Goal: Task Accomplishment & Management: Manage account settings

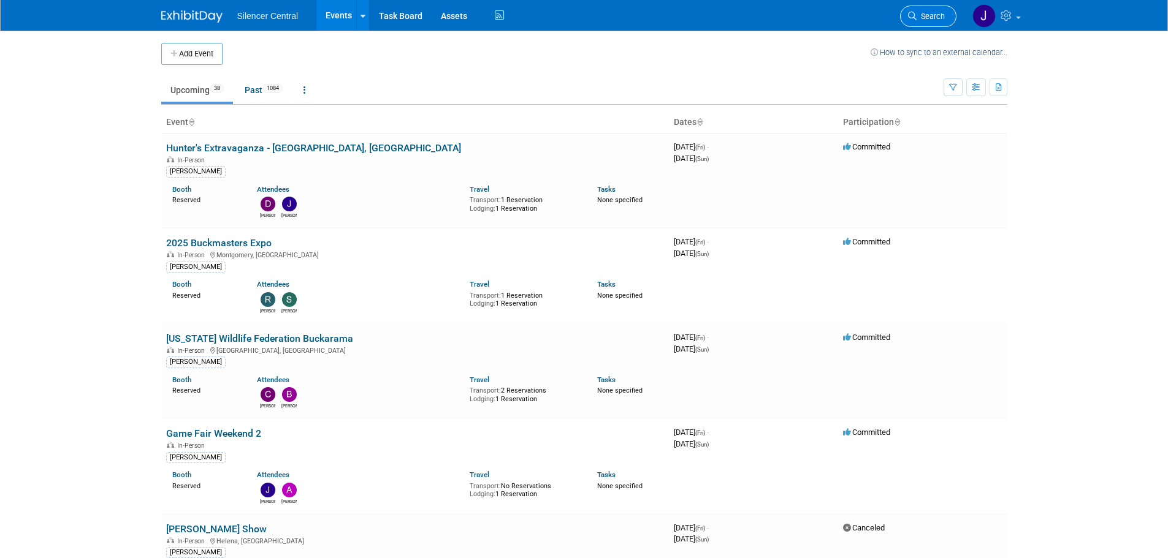
drag, startPoint x: 0, startPoint y: 0, endPoint x: 922, endPoint y: 13, distance: 922.5
click at [922, 13] on span "Search" at bounding box center [930, 16] width 28 height 9
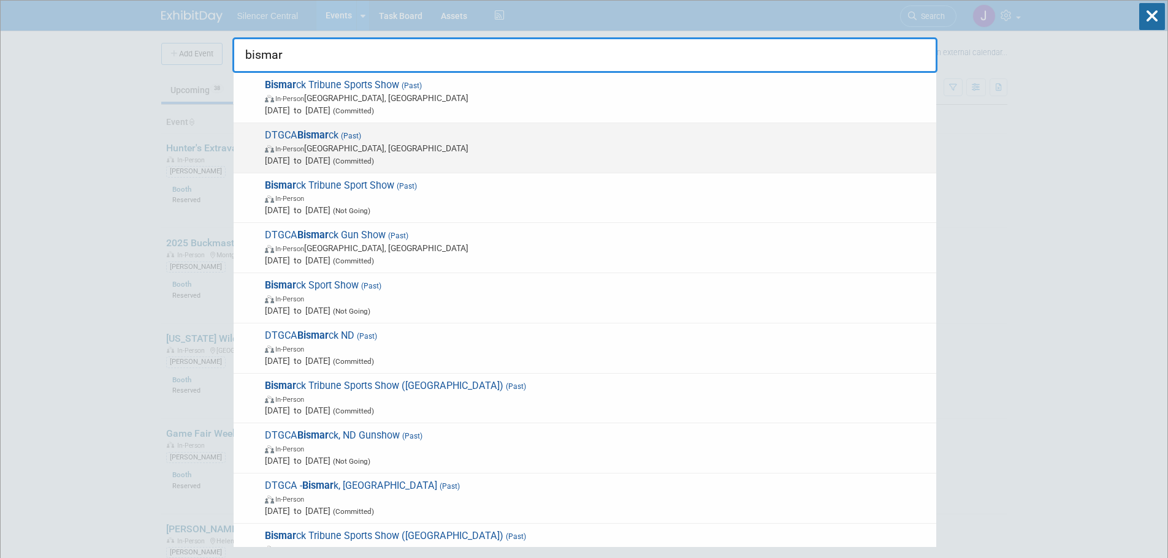
type input "bismar"
click at [393, 145] on span "In-Person Bismarck, ND" at bounding box center [597, 148] width 665 height 12
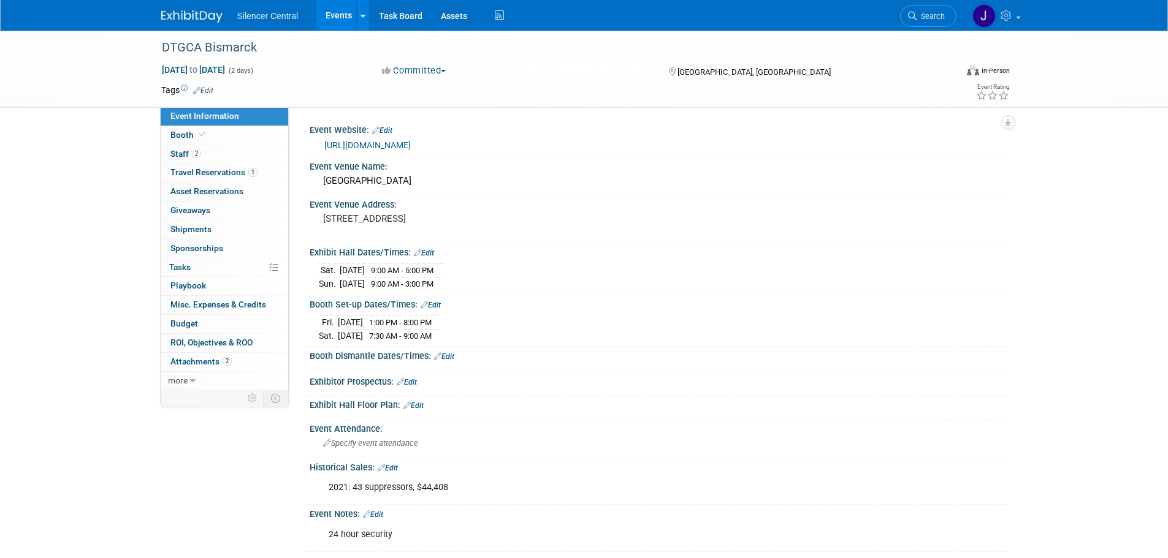
scroll to position [61, 0]
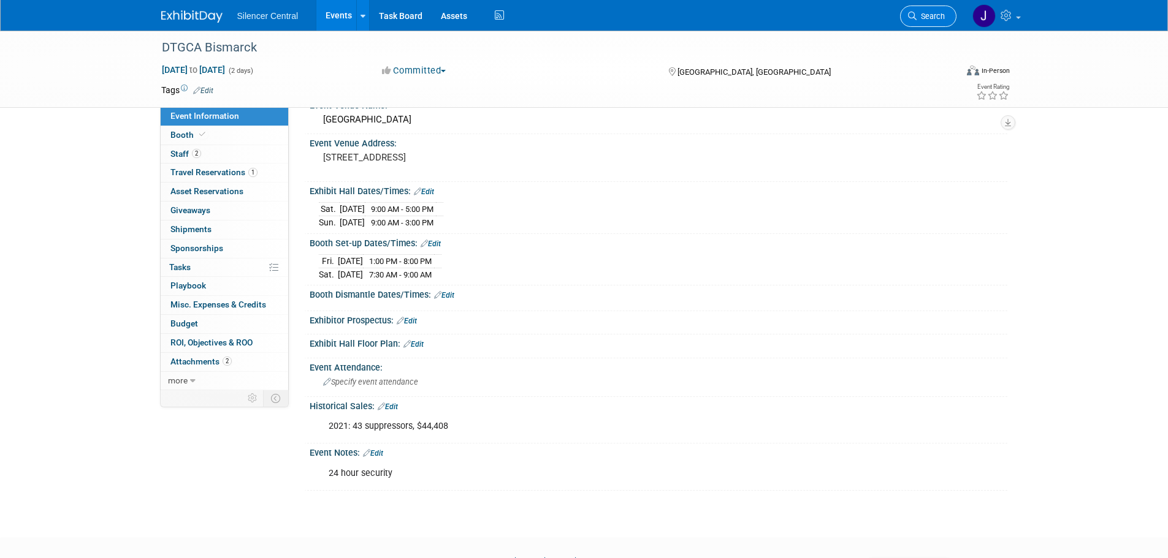
click at [934, 13] on span "Search" at bounding box center [930, 16] width 28 height 9
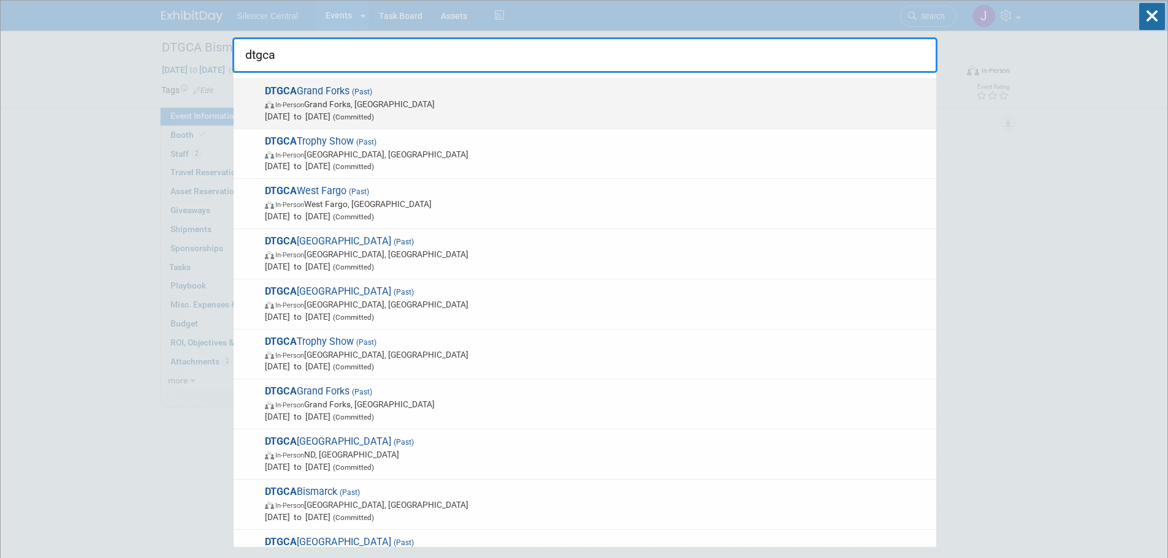
scroll to position [245, 0]
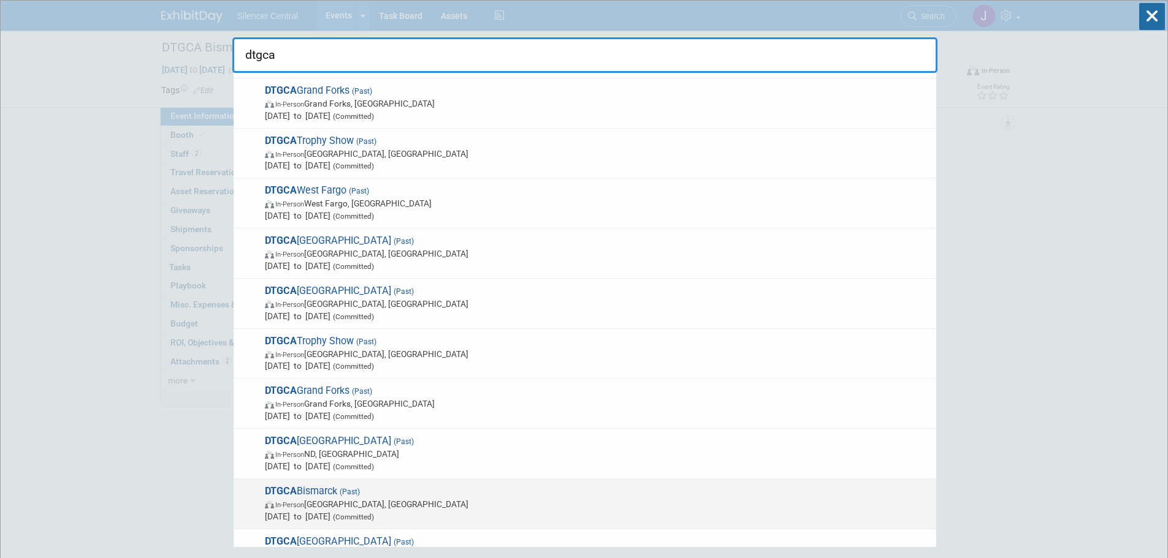
type input "dtgca"
click at [382, 511] on span "Sep 24, 2022 to Sep 25, 2022 (Committed)" at bounding box center [597, 517] width 665 height 12
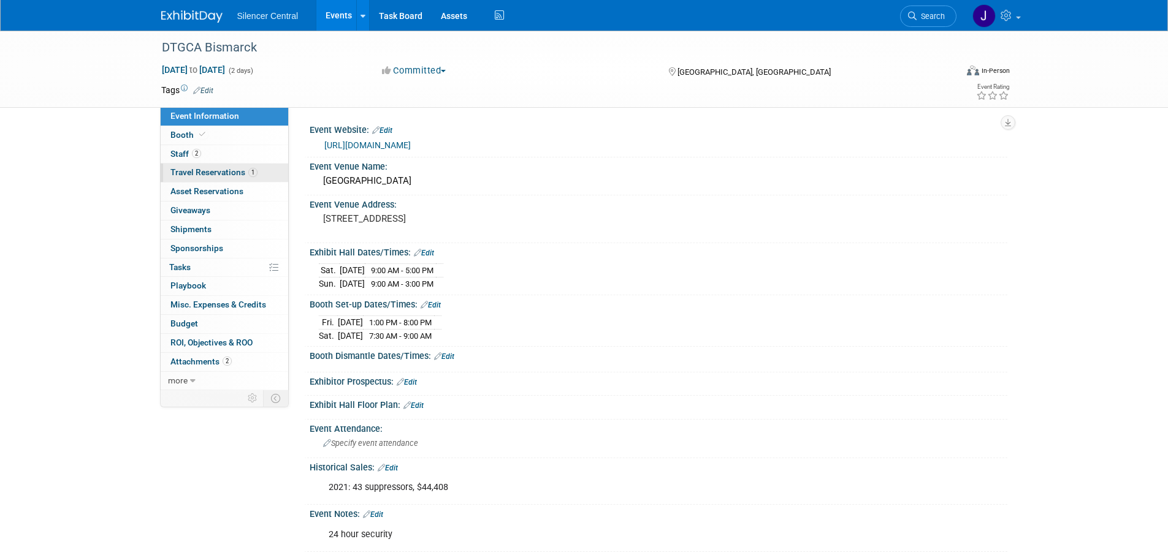
click at [184, 178] on link "1 Travel Reservations 1" at bounding box center [224, 173] width 127 height 18
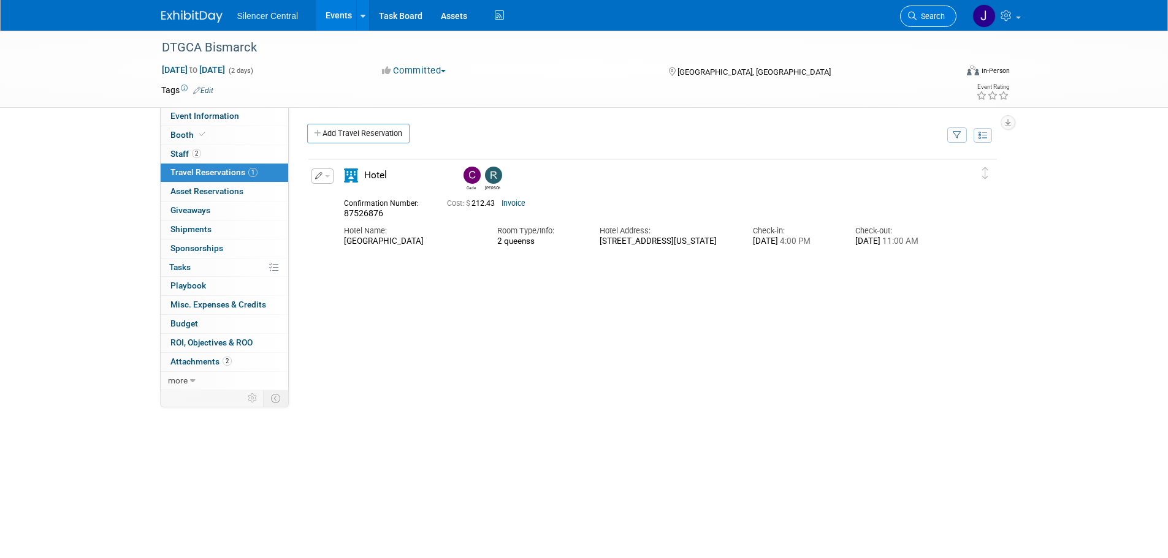
click at [934, 15] on span "Search" at bounding box center [930, 16] width 28 height 9
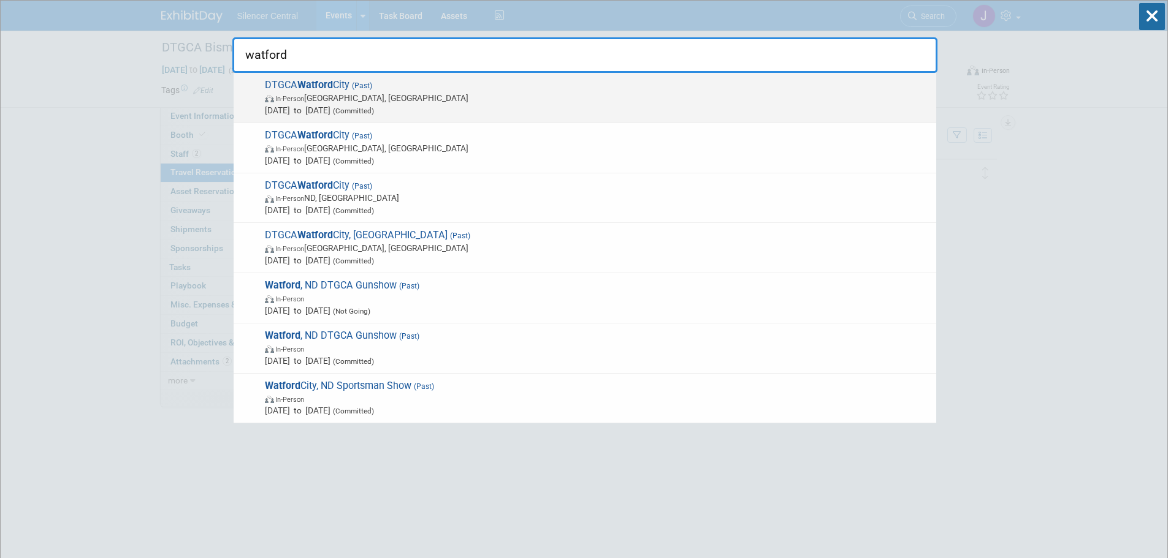
type input "watford"
click at [462, 98] on span "In-Person Watford City, ND" at bounding box center [597, 98] width 665 height 12
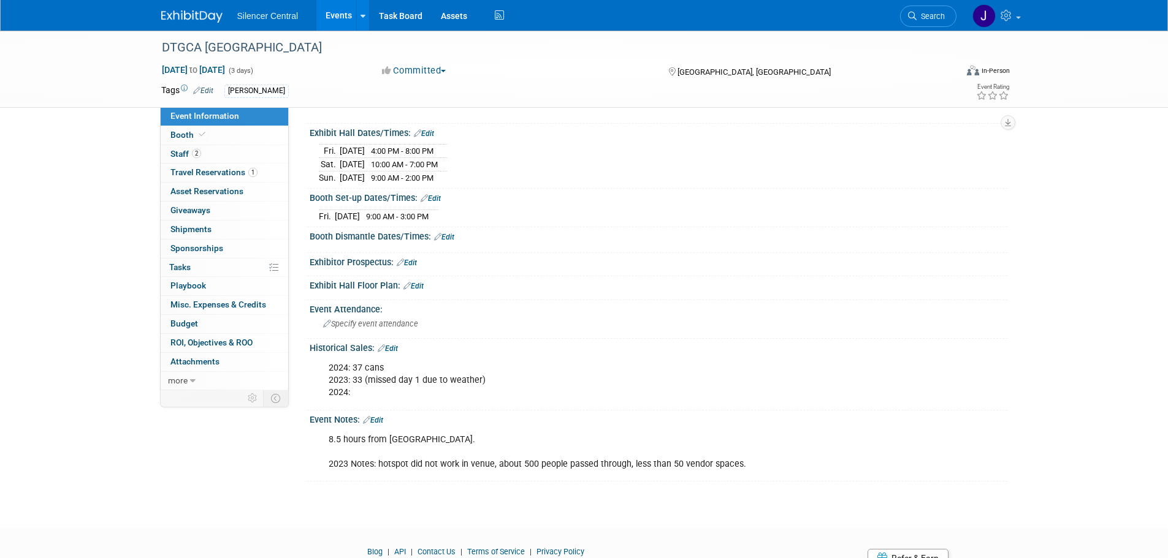
scroll to position [123, 0]
click at [243, 159] on link "2 Staff 2" at bounding box center [224, 154] width 127 height 18
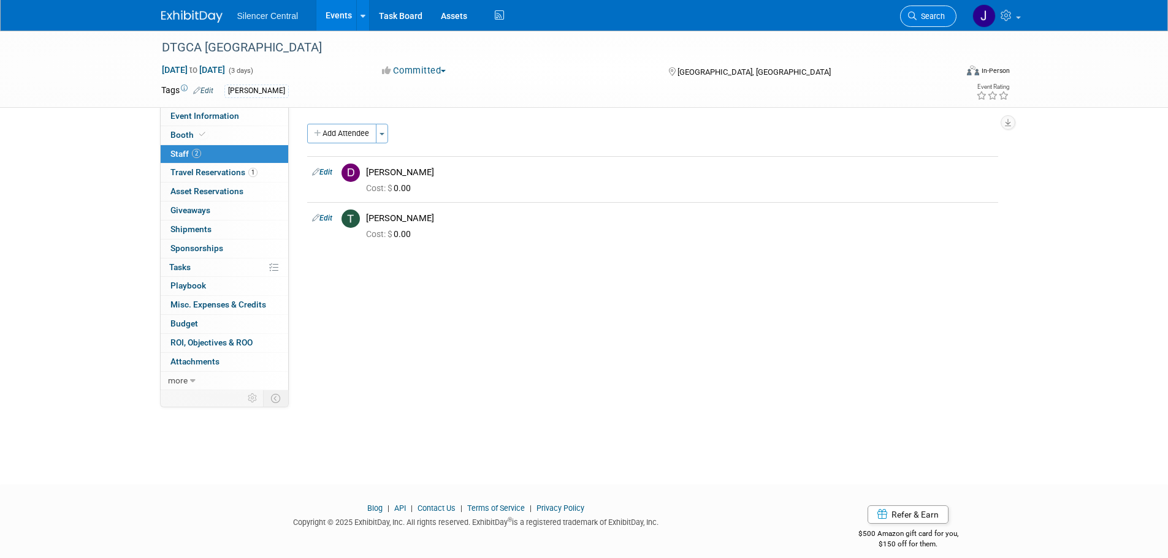
click at [913, 17] on icon at bounding box center [912, 16] width 9 height 9
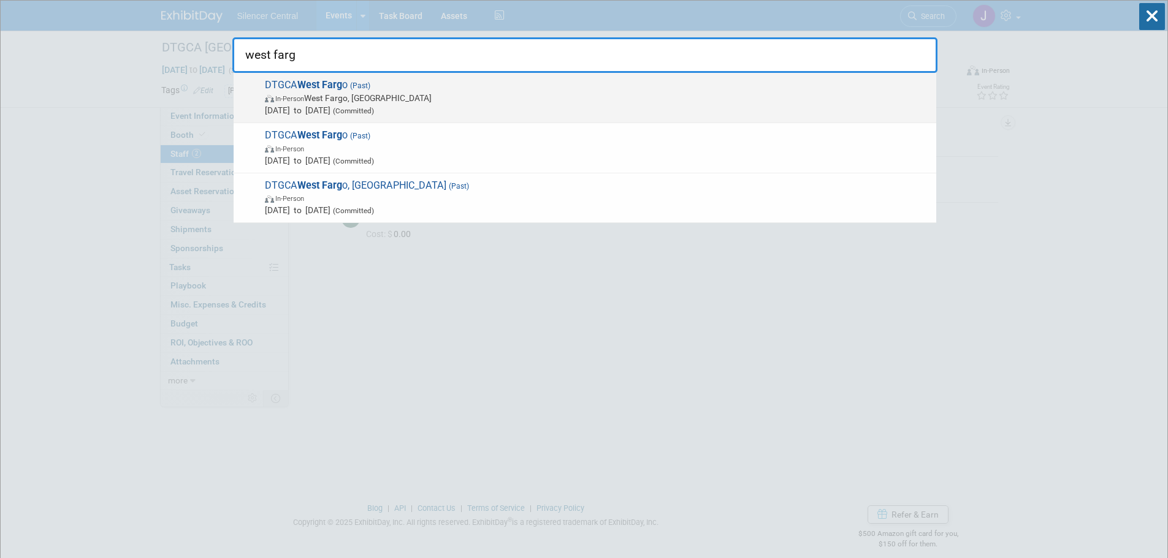
type input "west farg"
click at [374, 107] on span "(Committed)" at bounding box center [352, 111] width 44 height 9
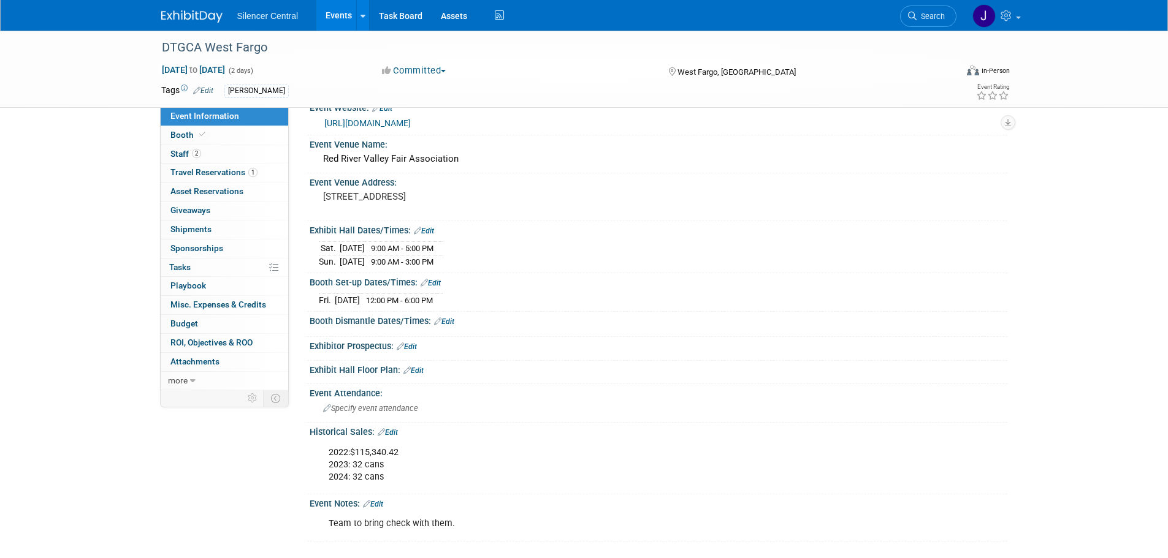
scroll to position [61, 0]
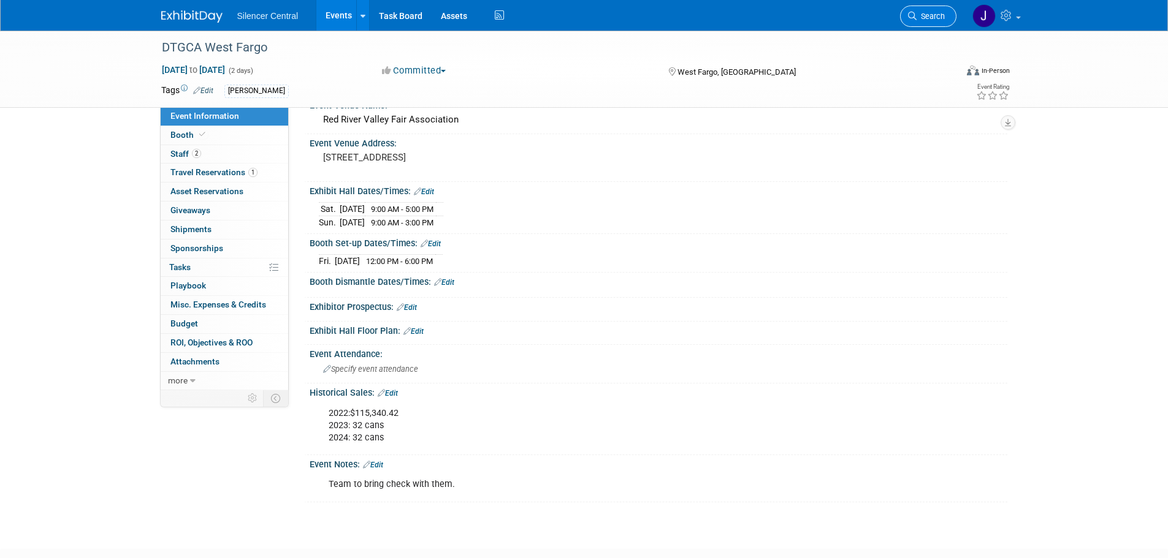
click at [924, 17] on span "Search" at bounding box center [930, 16] width 28 height 9
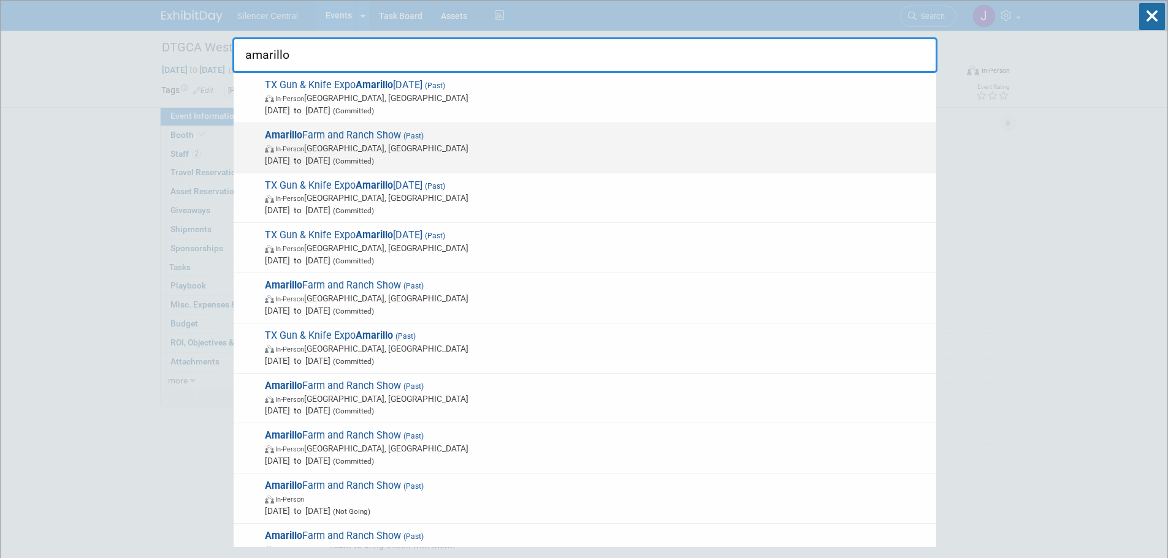
type input "amarillo"
click at [353, 152] on span "In-Person Amarillo, TX" at bounding box center [597, 148] width 665 height 12
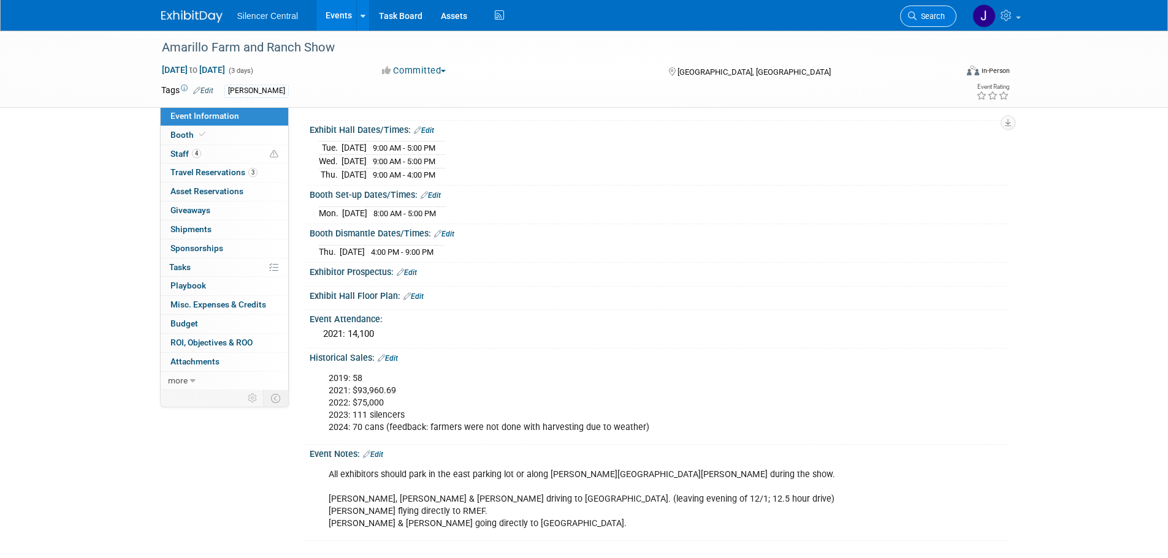
click at [933, 17] on span "Search" at bounding box center [930, 16] width 28 height 9
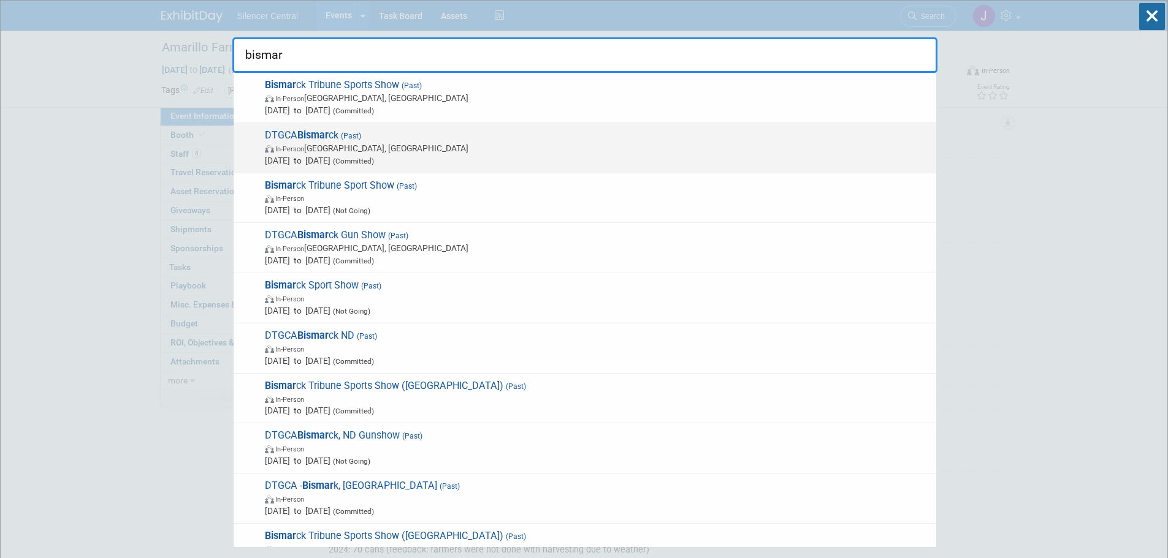
type input "bismar"
click at [354, 150] on span "In-Person Bismarck, ND" at bounding box center [597, 148] width 665 height 12
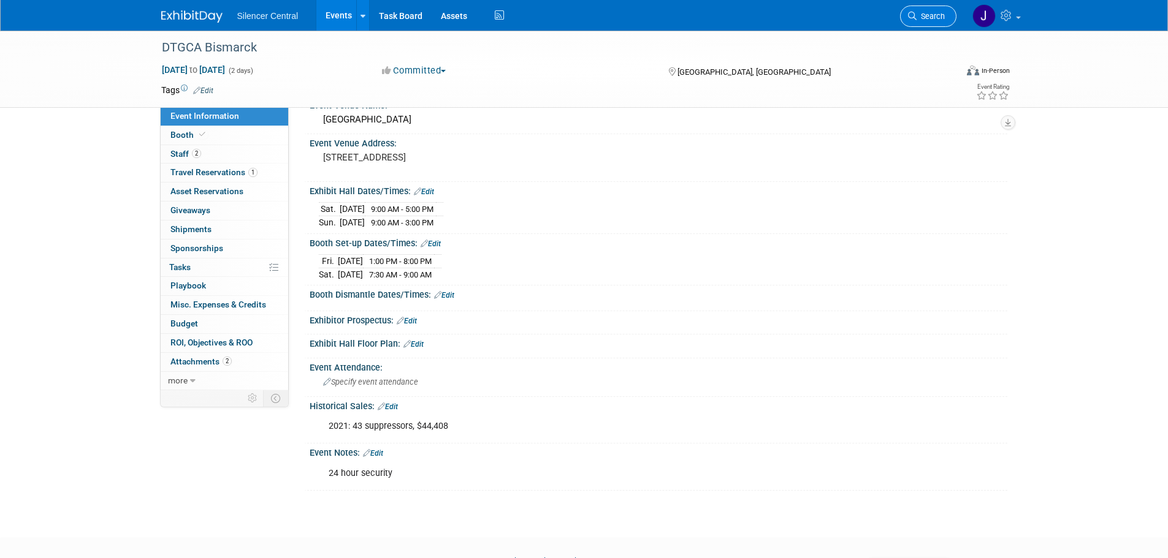
click at [937, 17] on span "Search" at bounding box center [930, 16] width 28 height 9
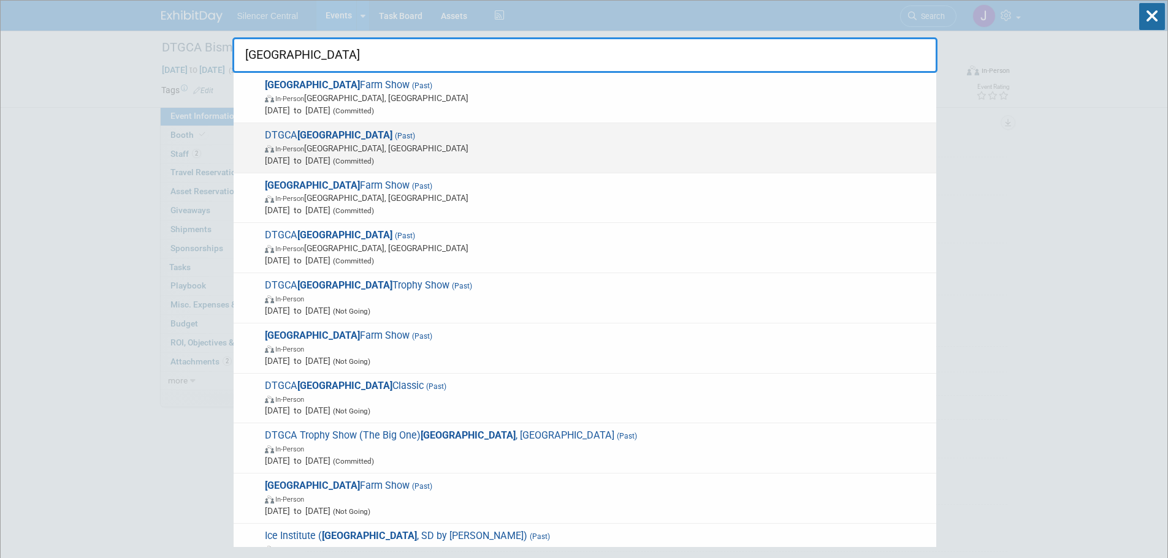
type input "[GEOGRAPHIC_DATA]"
click at [374, 162] on span "(Committed)" at bounding box center [352, 161] width 44 height 9
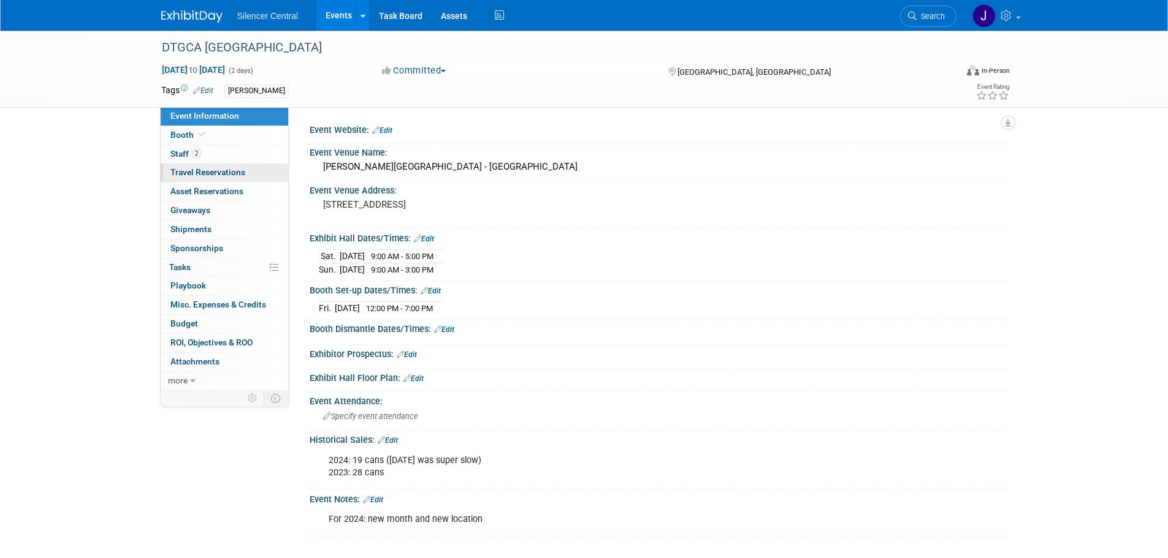
click at [209, 164] on link "0 Travel Reservations 0" at bounding box center [224, 173] width 127 height 18
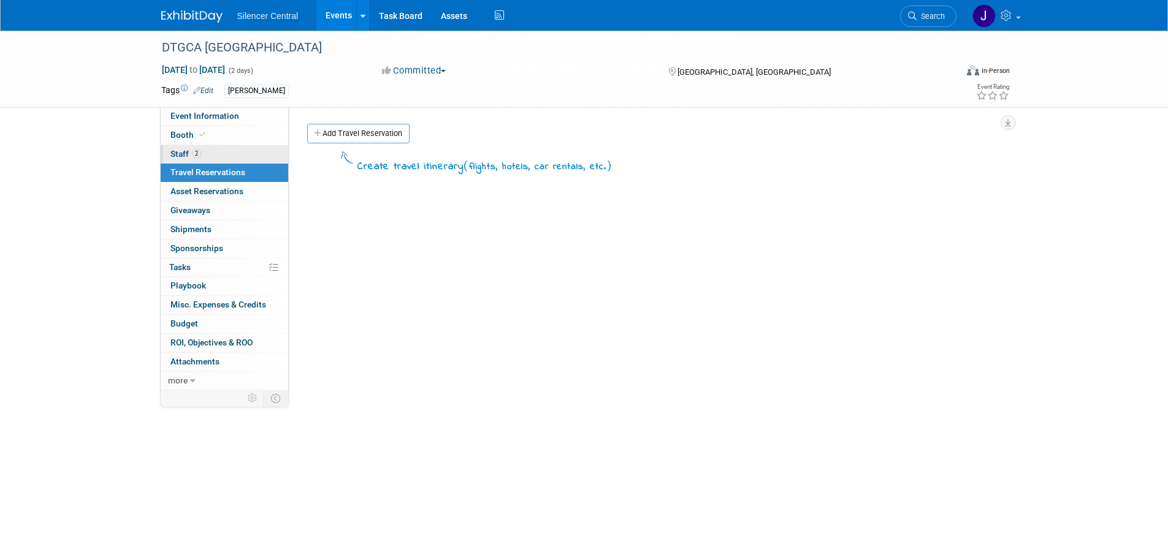
click at [222, 147] on link "2 Staff 2" at bounding box center [224, 154] width 127 height 18
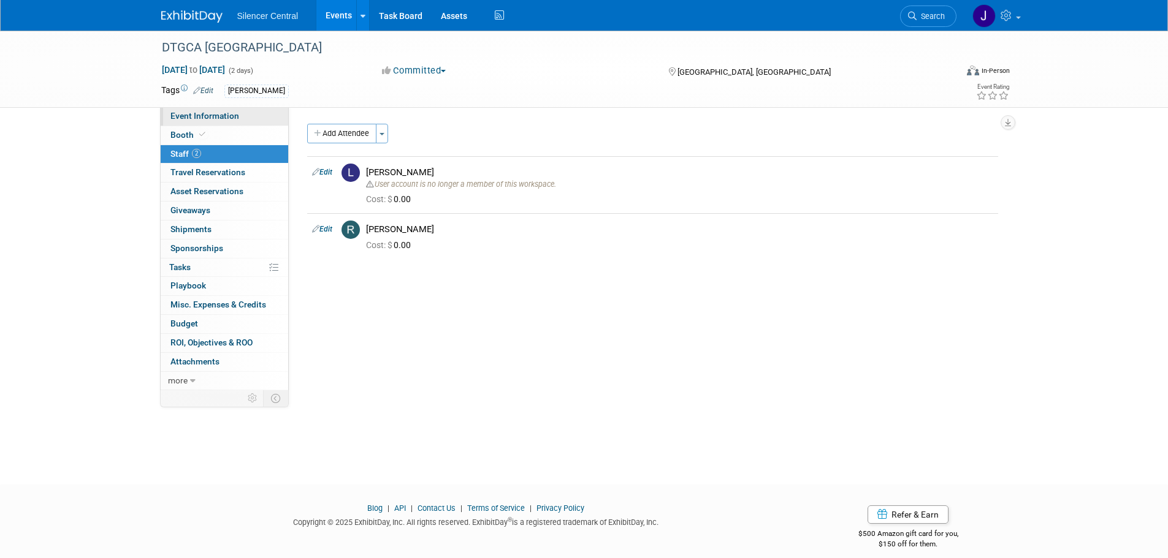
click at [199, 115] on span "Event Information" at bounding box center [204, 116] width 69 height 10
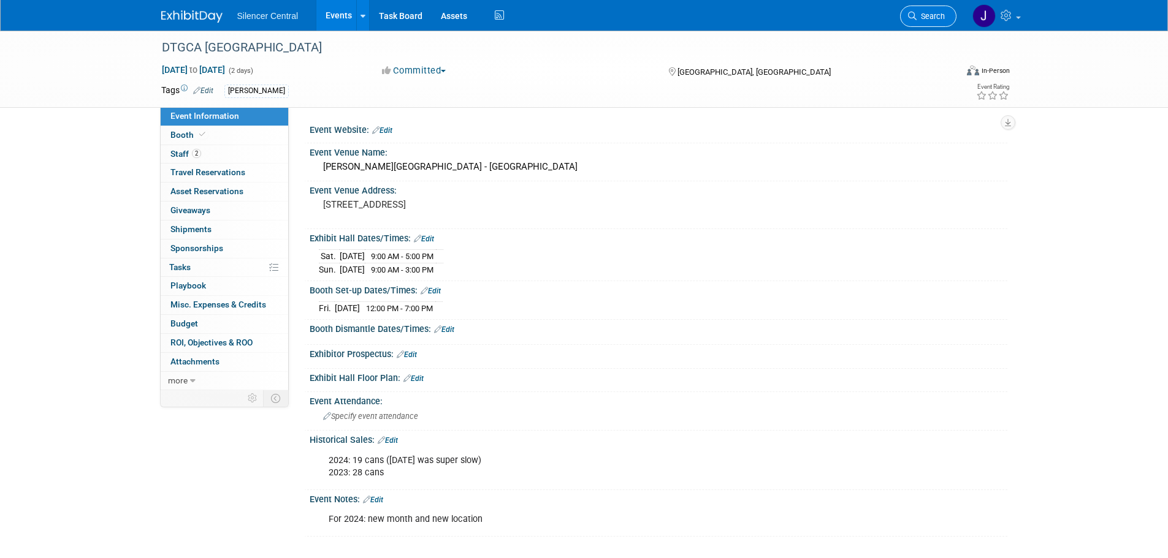
click at [926, 17] on span "Search" at bounding box center [930, 16] width 28 height 9
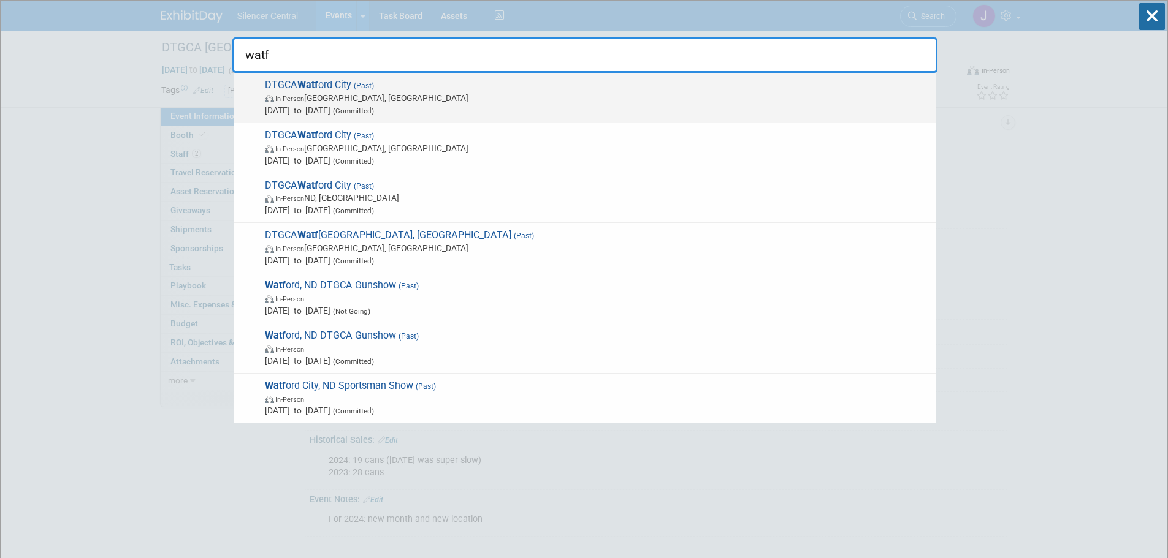
type input "watf"
click at [374, 108] on span "(Committed)" at bounding box center [352, 111] width 44 height 9
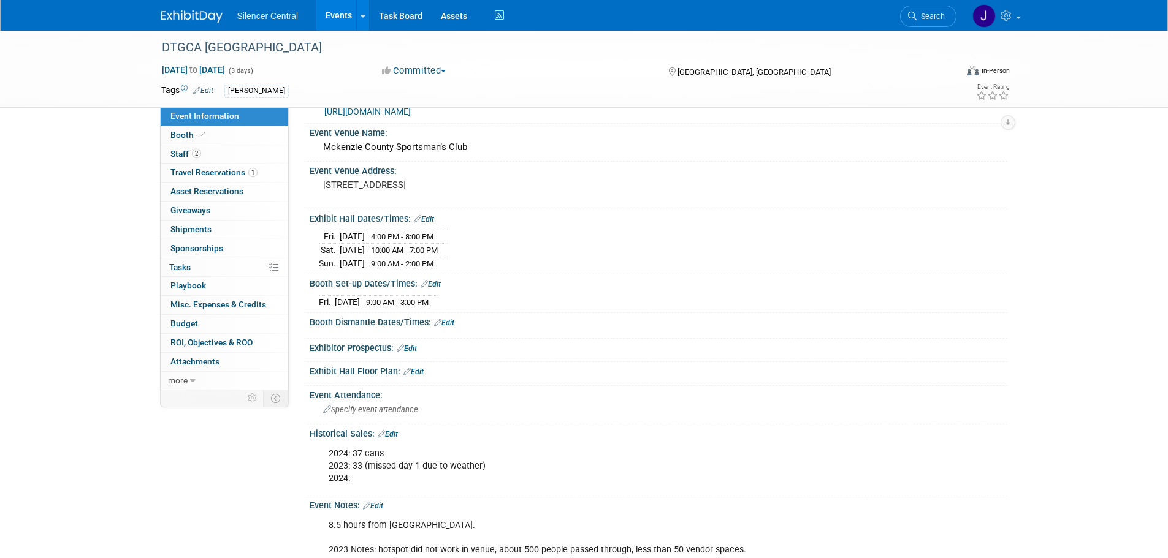
scroll to position [61, 0]
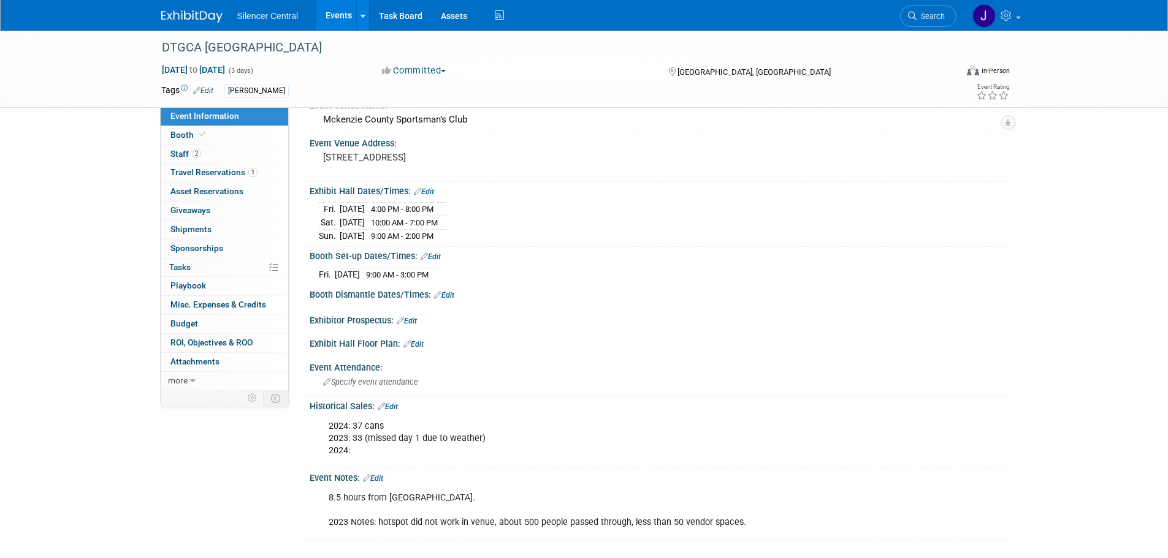
click at [390, 406] on link "Edit" at bounding box center [388, 407] width 20 height 9
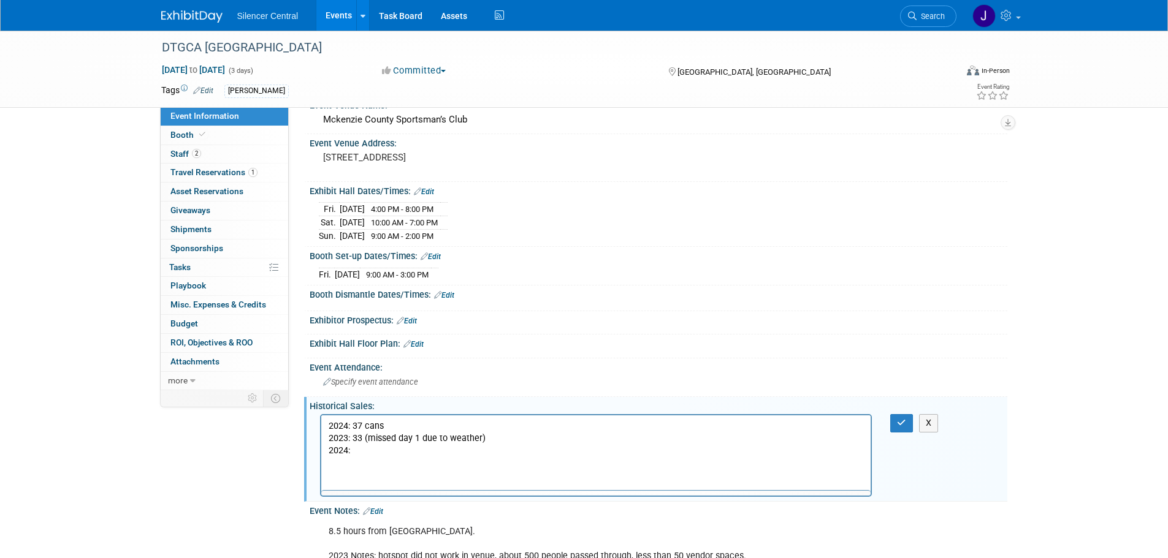
scroll to position [0, 0]
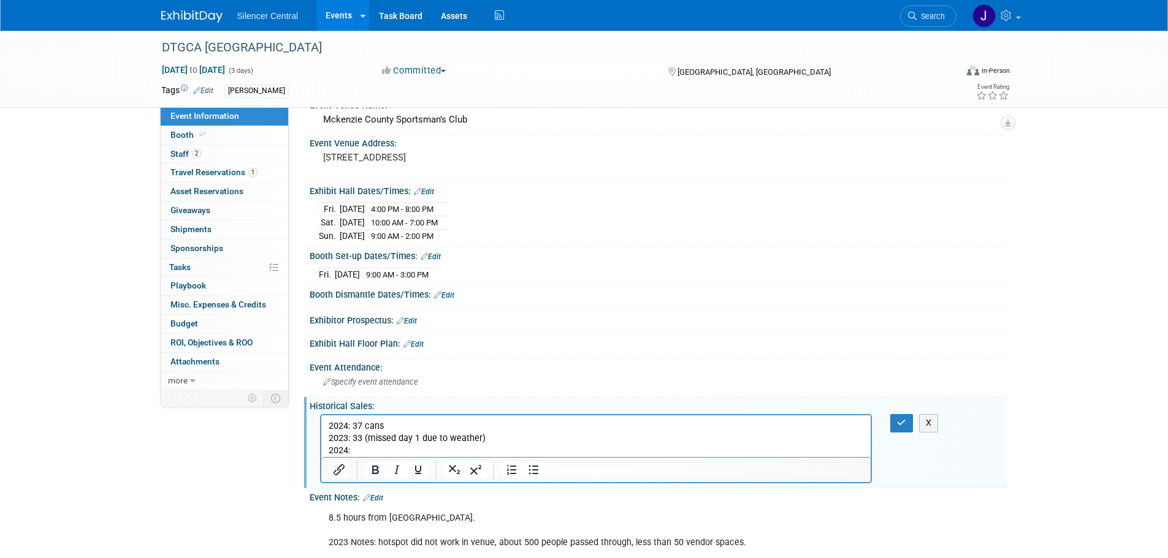
drag, startPoint x: 379, startPoint y: 450, endPoint x: 270, endPoint y: 451, distance: 109.1
click at [321, 451] on html "2024: 37 cans 2023: 33 (missed day 1 due to weather) 2024:" at bounding box center [596, 437] width 550 height 42
click at [903, 423] on icon "button" at bounding box center [901, 423] width 9 height 9
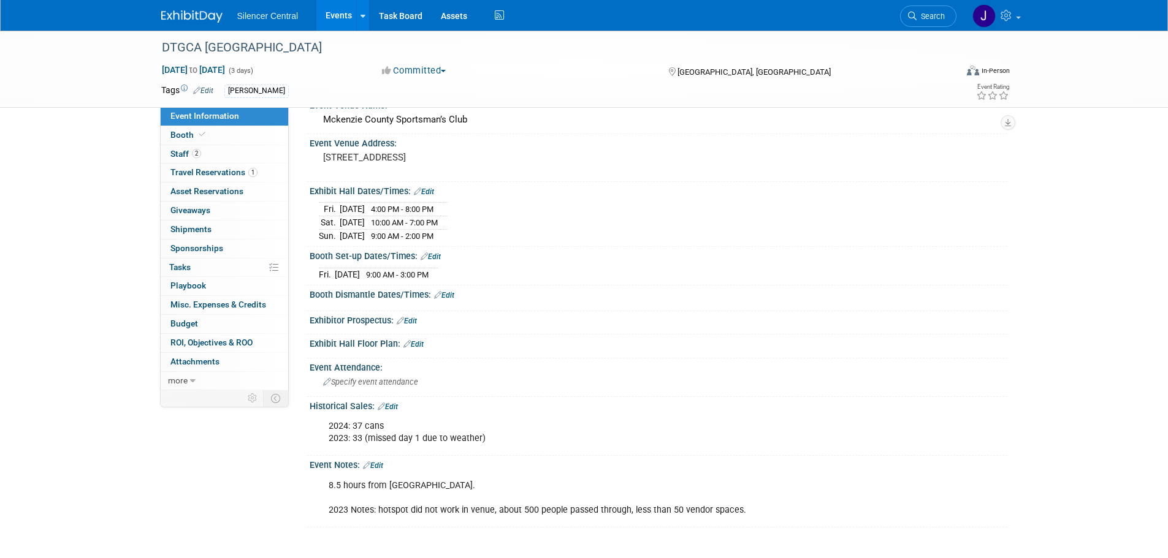
click at [188, 13] on img at bounding box center [191, 16] width 61 height 12
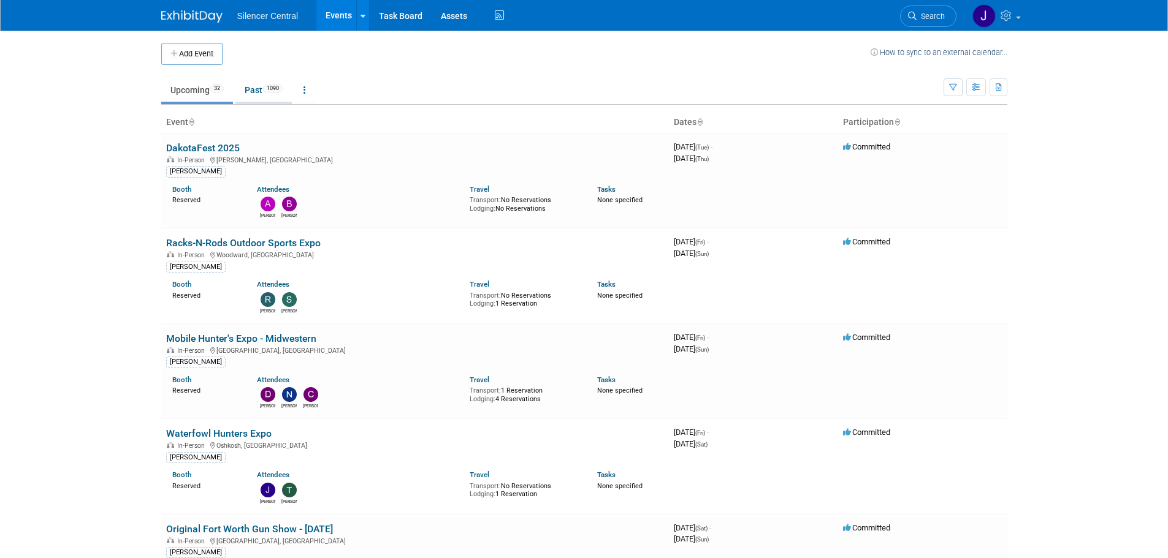
click at [257, 85] on link "Past 1090" at bounding box center [263, 89] width 56 height 23
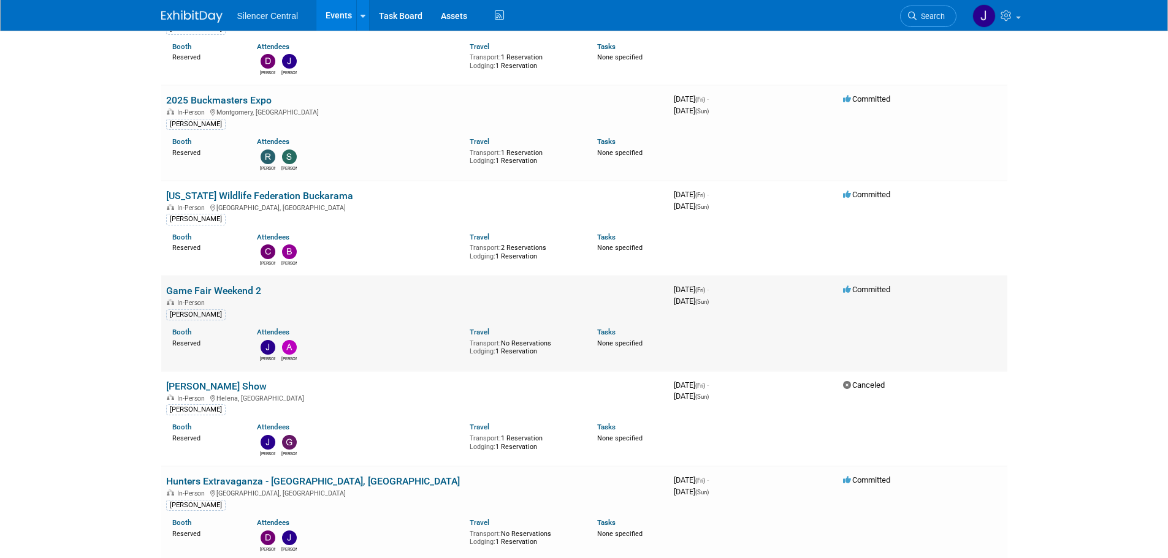
scroll to position [245, 0]
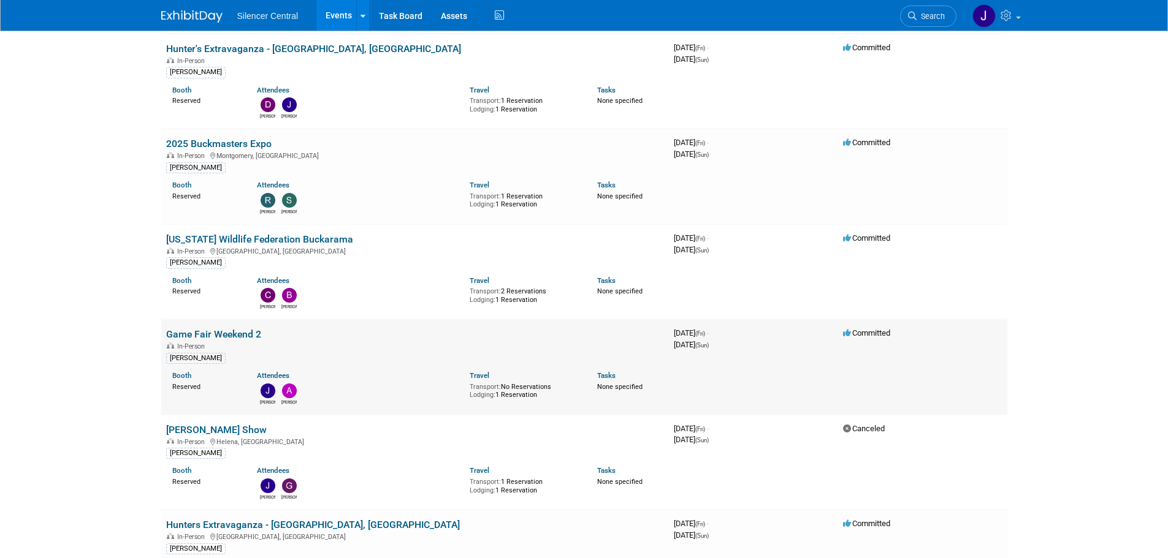
click at [208, 329] on link "Game Fair Weekend 2" at bounding box center [213, 335] width 95 height 12
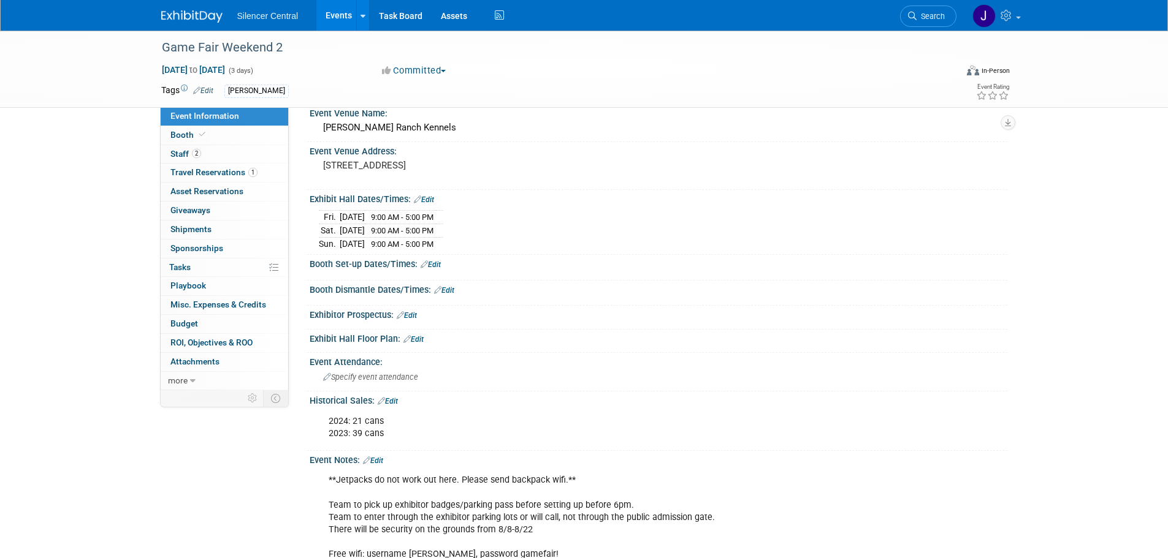
scroll to position [61, 0]
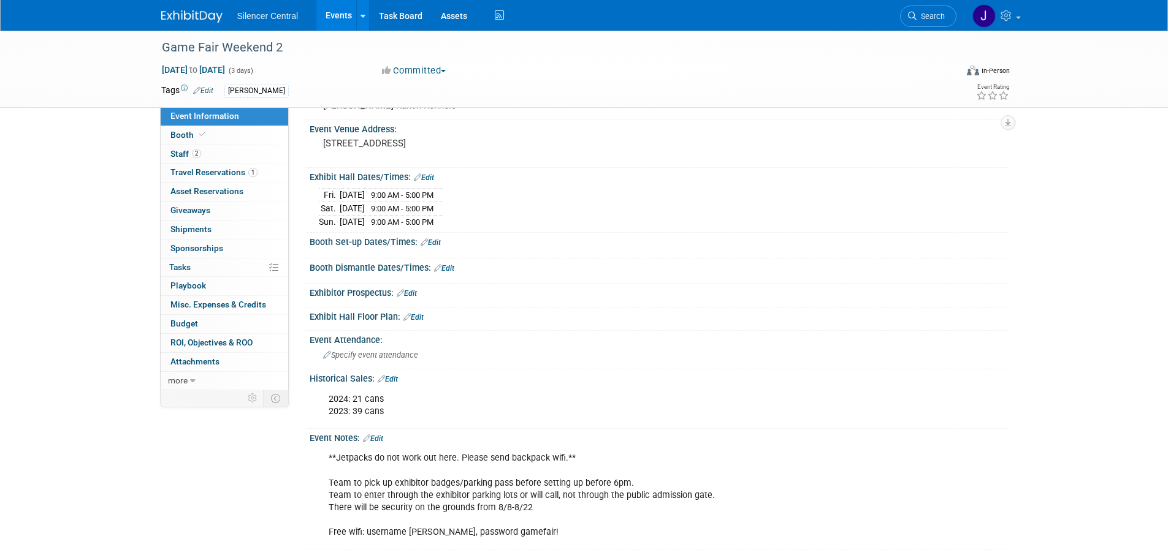
click at [401, 376] on div "Historical Sales: Edit" at bounding box center [658, 378] width 697 height 16
click at [401, 375] on div "Historical Sales: Edit" at bounding box center [658, 378] width 697 height 16
click at [395, 378] on link "Edit" at bounding box center [388, 379] width 20 height 9
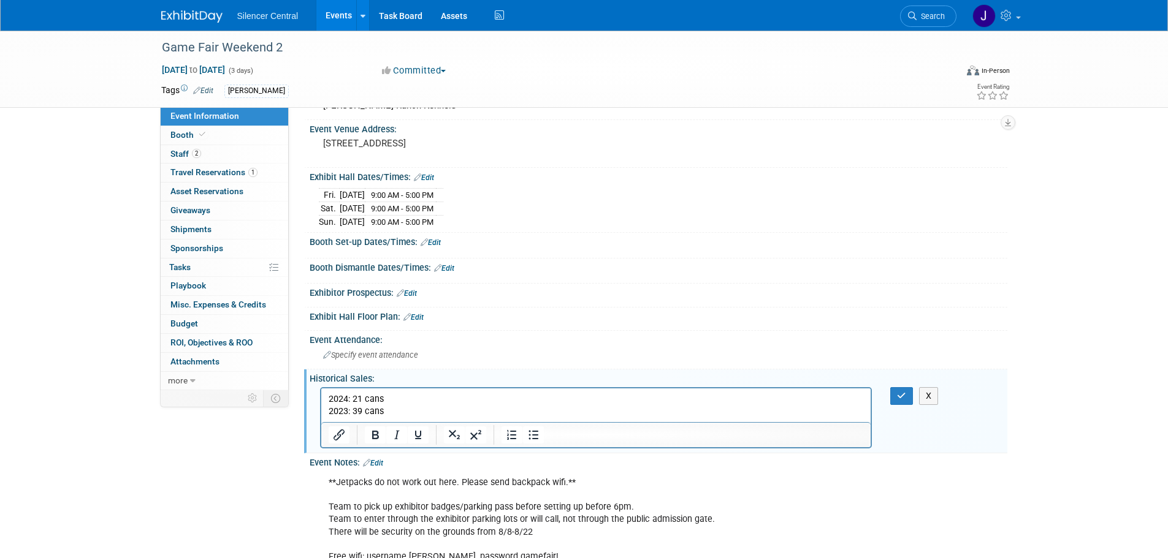
scroll to position [0, 0]
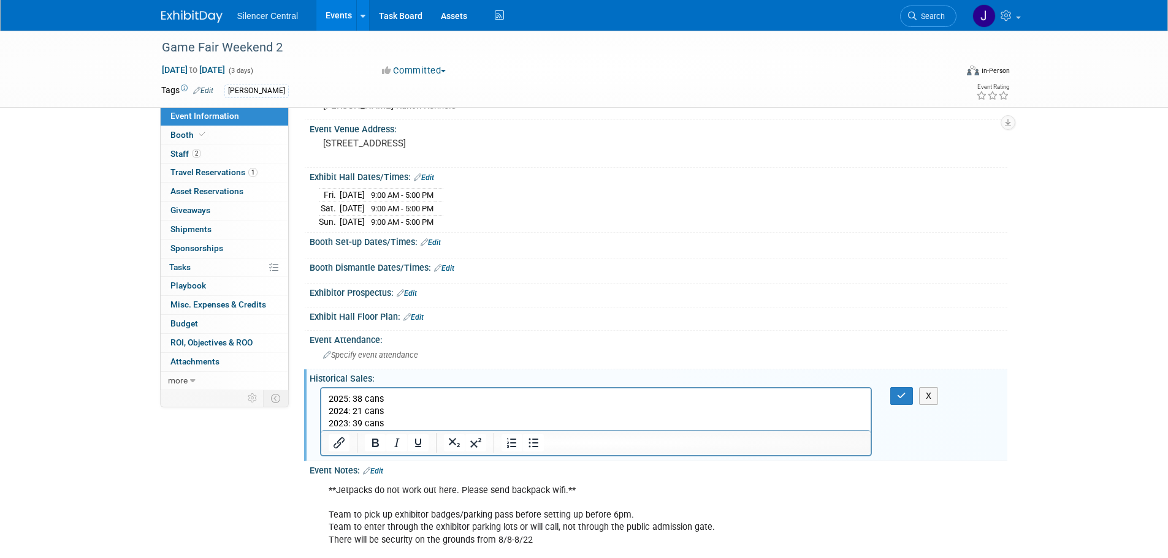
click at [889, 398] on div "X" at bounding box center [909, 396] width 56 height 18
click at [898, 393] on icon "button" at bounding box center [901, 396] width 9 height 9
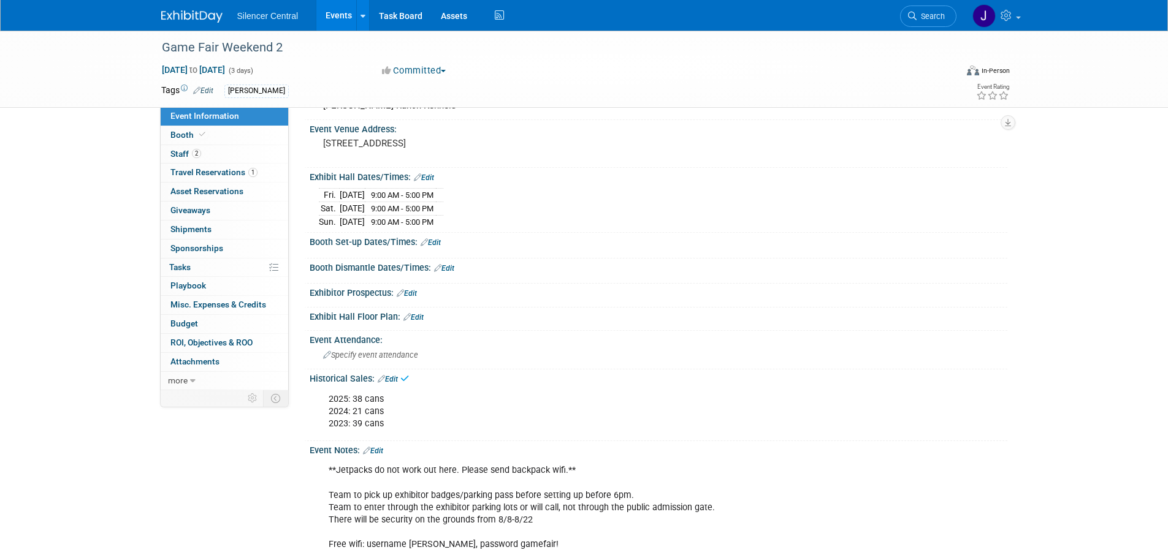
click at [194, 4] on div at bounding box center [199, 11] width 76 height 23
click at [194, 15] on img at bounding box center [191, 16] width 61 height 12
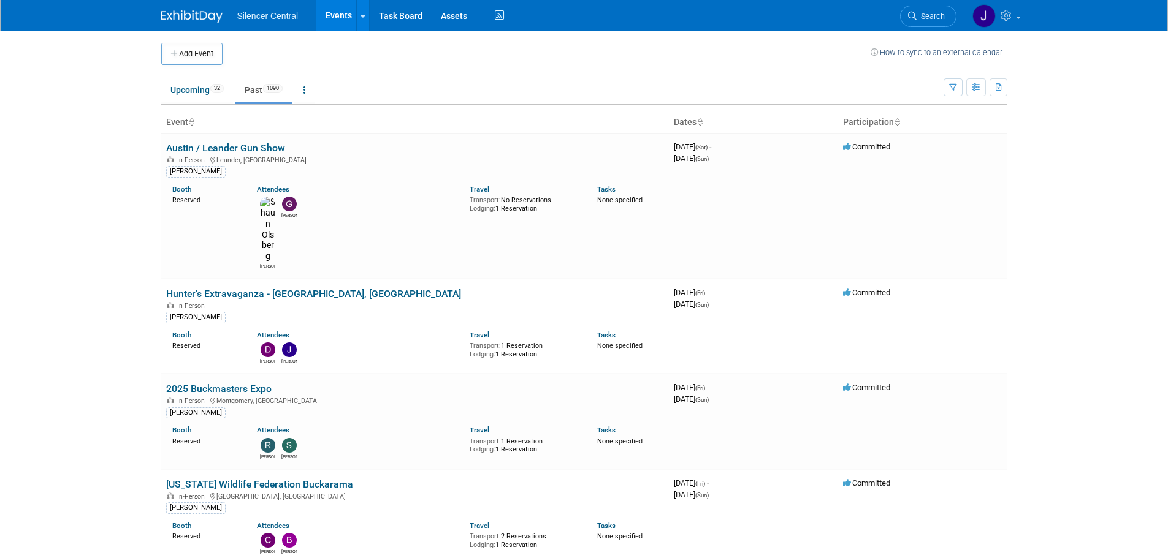
click at [277, 479] on link "[US_STATE] Wildlife Federation Buckarama" at bounding box center [259, 485] width 187 height 12
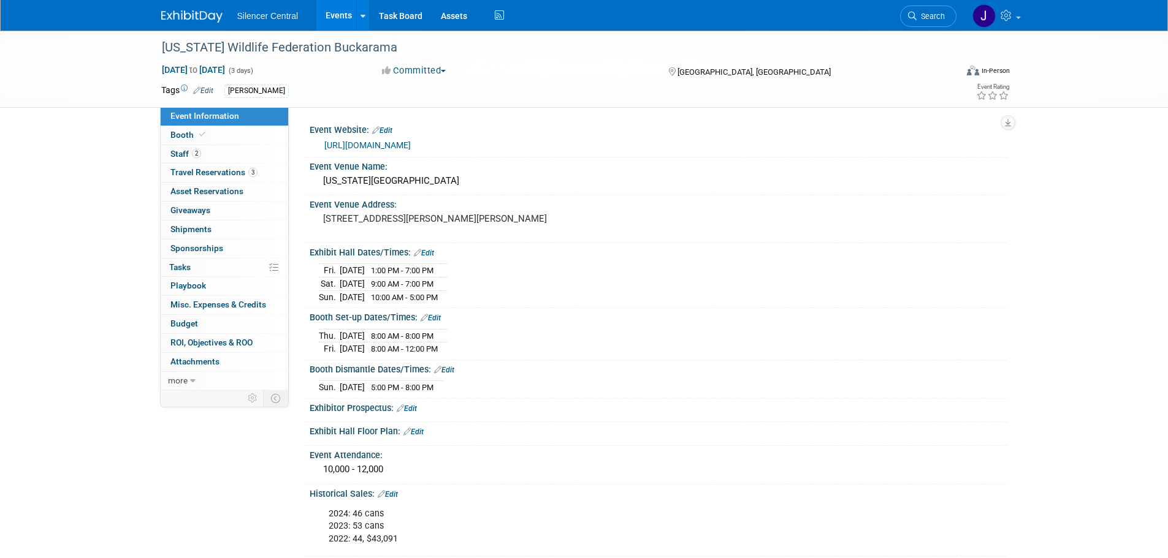
click at [402, 487] on div "Historical Sales: Edit" at bounding box center [658, 493] width 697 height 16
click at [395, 492] on link "Edit" at bounding box center [388, 494] width 20 height 9
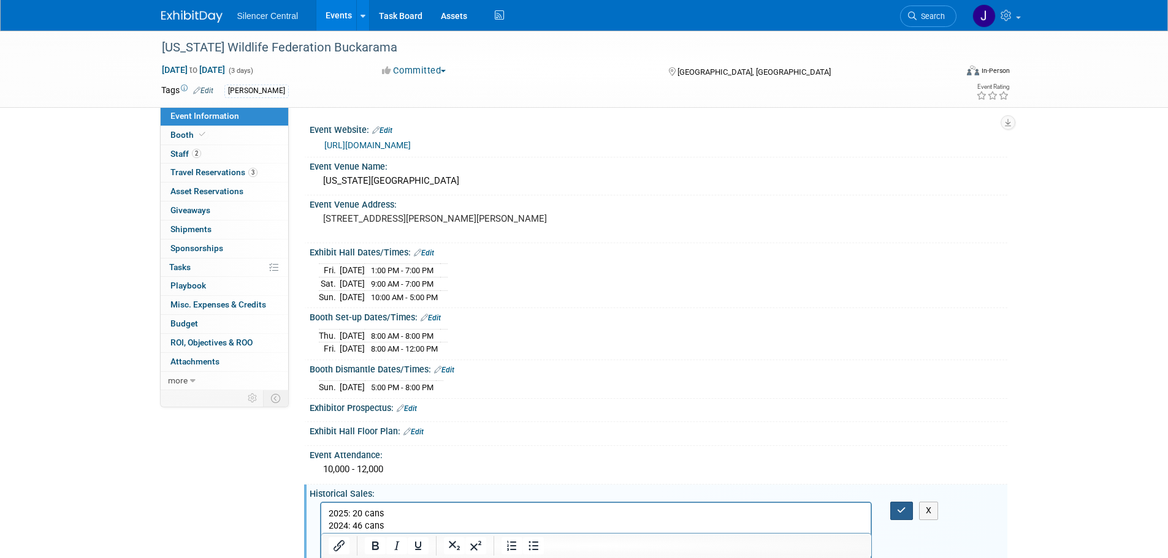
click at [904, 507] on icon "button" at bounding box center [901, 510] width 9 height 9
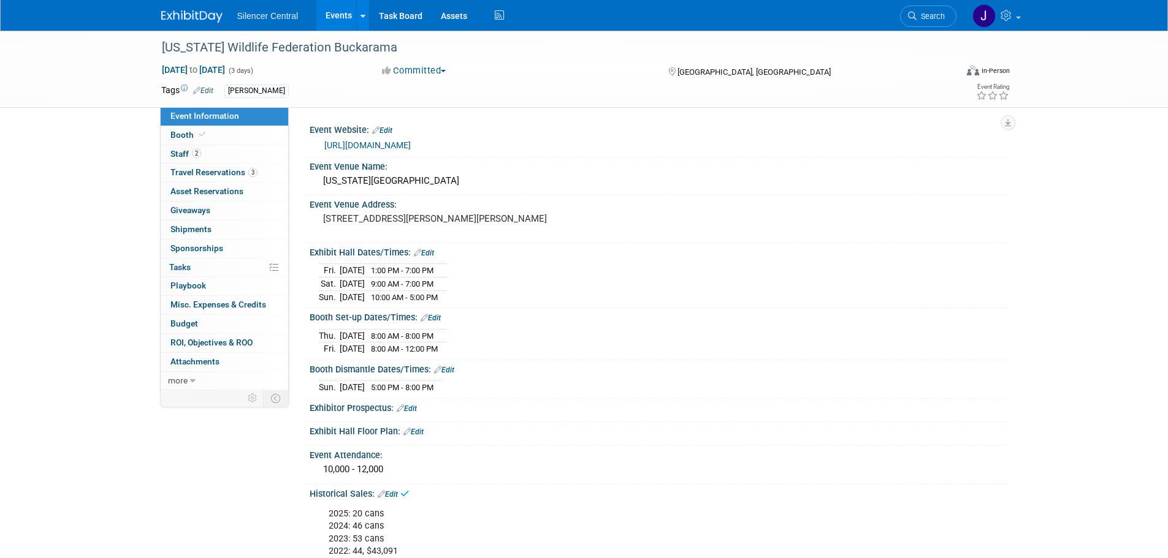
click at [205, 21] on img at bounding box center [191, 16] width 61 height 12
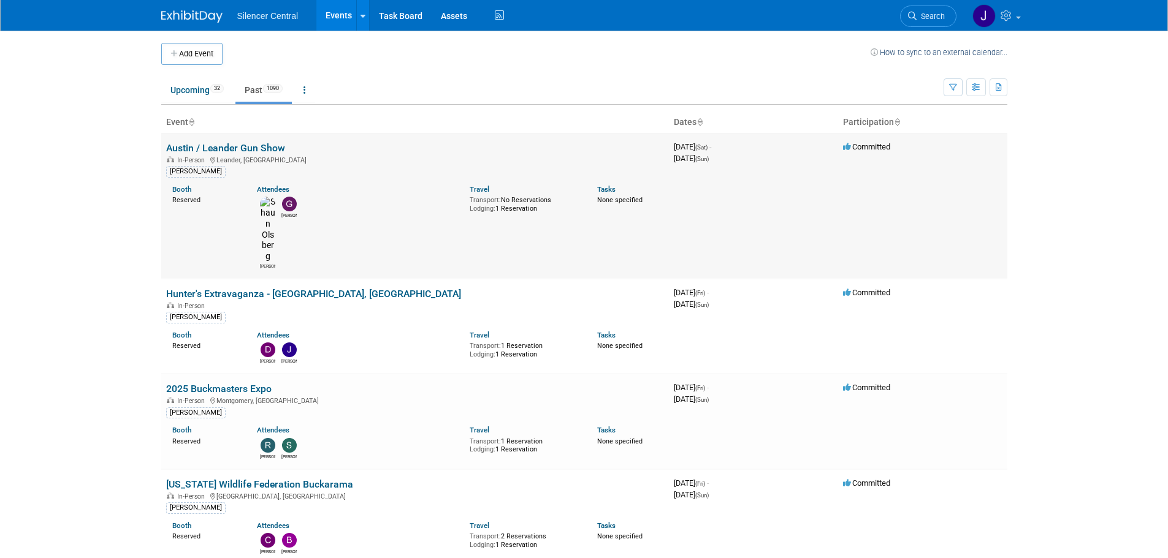
click at [221, 145] on link "Austin / Leander Gun Show" at bounding box center [225, 148] width 119 height 12
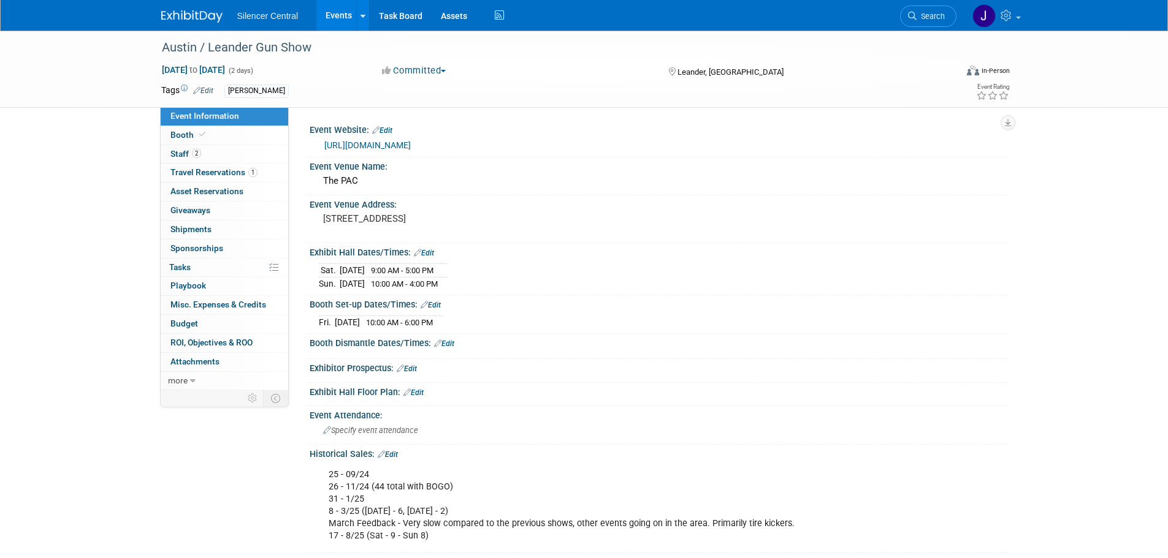
click at [179, 16] on img at bounding box center [191, 16] width 61 height 12
